Goal: Navigation & Orientation: Find specific page/section

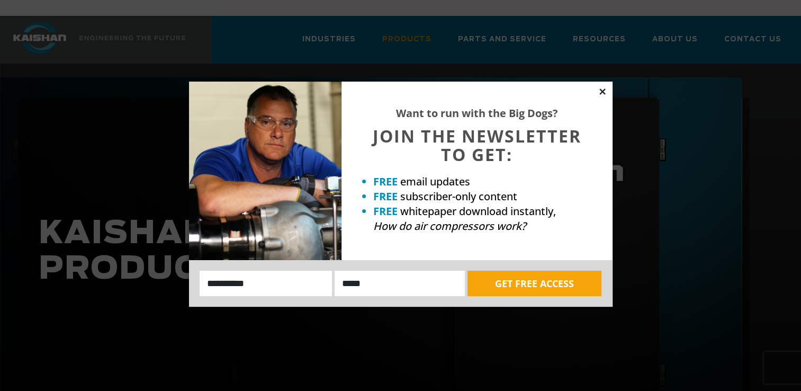
click at [603, 94] on icon at bounding box center [603, 92] width 10 height 10
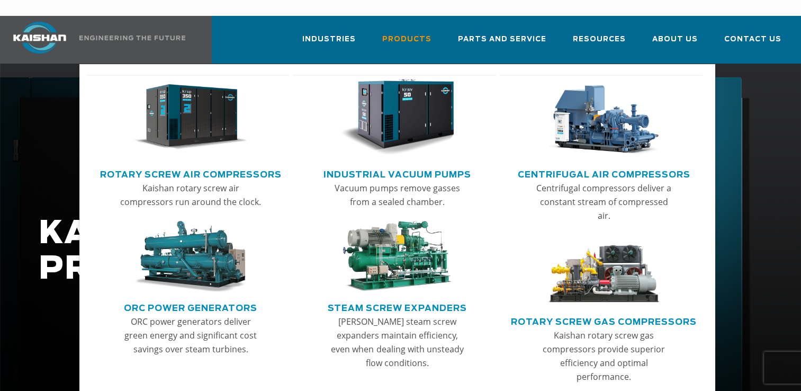
drag, startPoint x: 423, startPoint y: 22, endPoint x: 459, endPoint y: 97, distance: 83.9
click at [423, 33] on span "Products" at bounding box center [406, 39] width 49 height 12
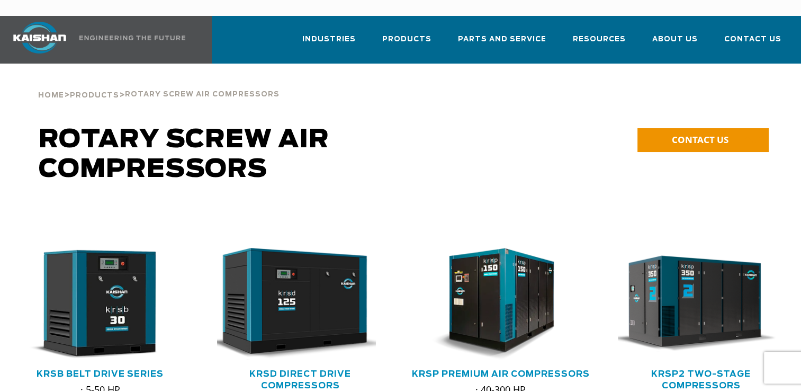
click at [38, 25] on img at bounding box center [39, 38] width 79 height 32
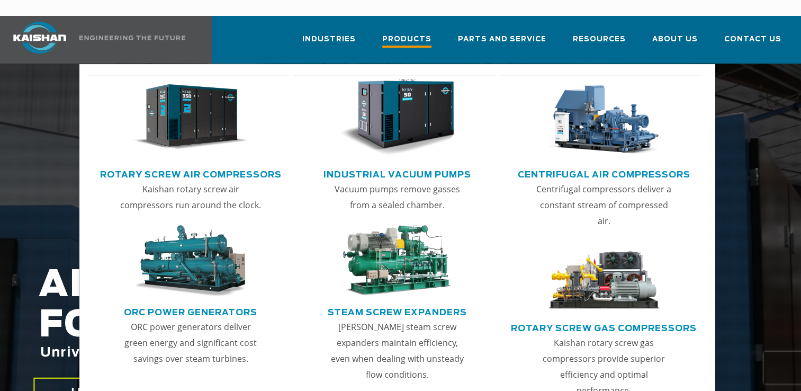
click at [419, 33] on span "Products" at bounding box center [406, 40] width 49 height 14
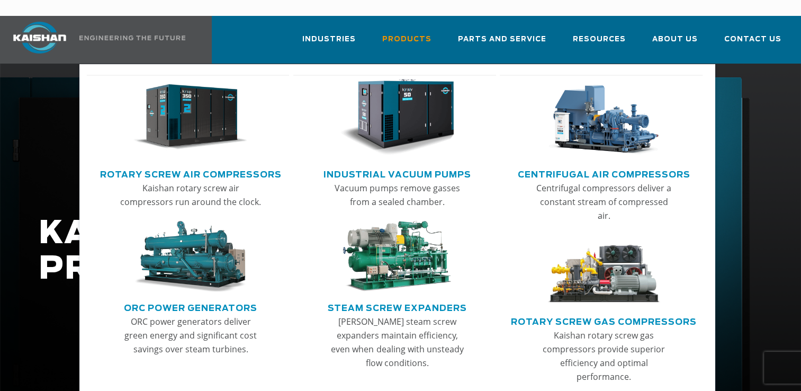
click at [613, 255] on img "Main menu" at bounding box center [604, 270] width 114 height 71
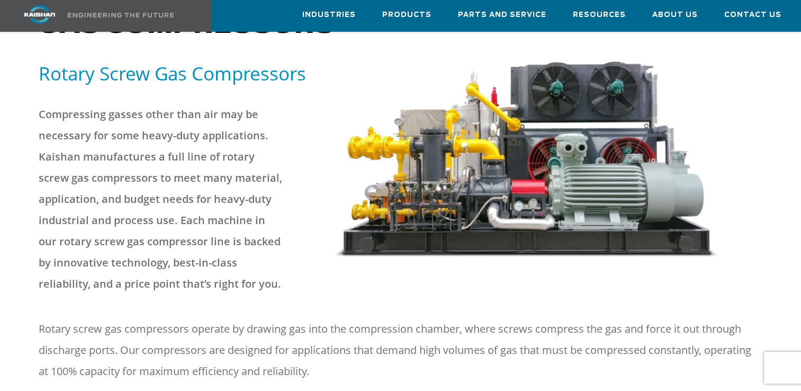
scroll to position [65, 0]
